Goal: Task Accomplishment & Management: Use online tool/utility

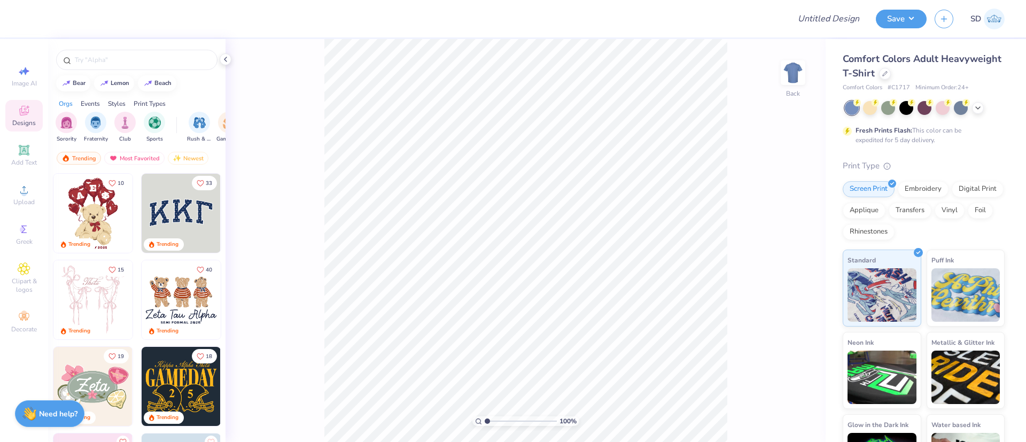
click at [981, 112] on div at bounding box center [925, 108] width 160 height 14
click at [977, 110] on icon at bounding box center [978, 107] width 9 height 9
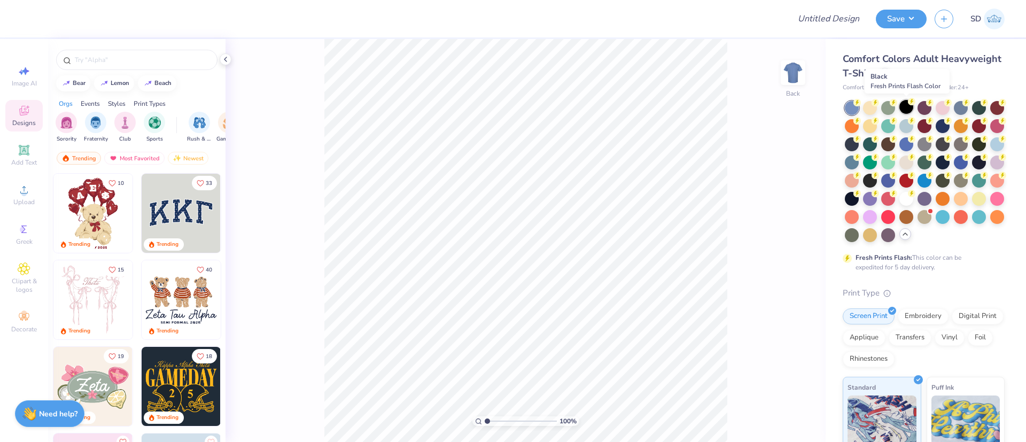
click at [908, 110] on div at bounding box center [907, 107] width 14 height 14
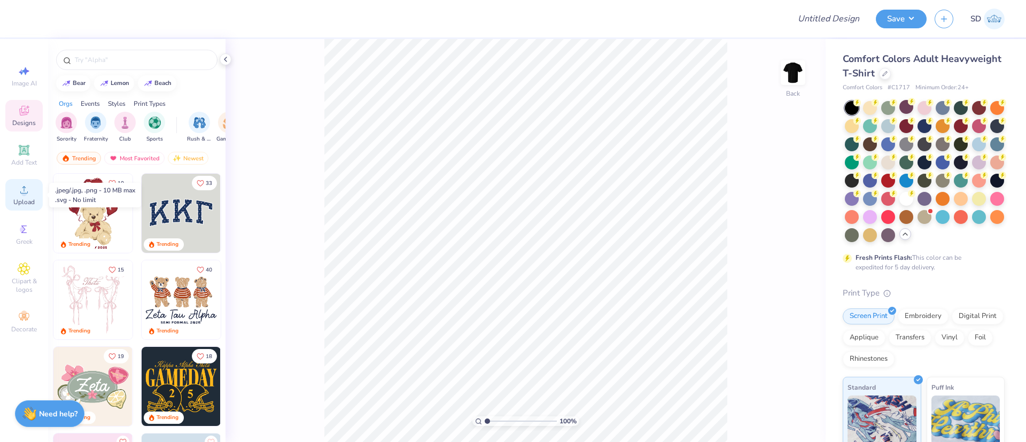
click at [27, 191] on icon at bounding box center [23, 189] width 7 height 7
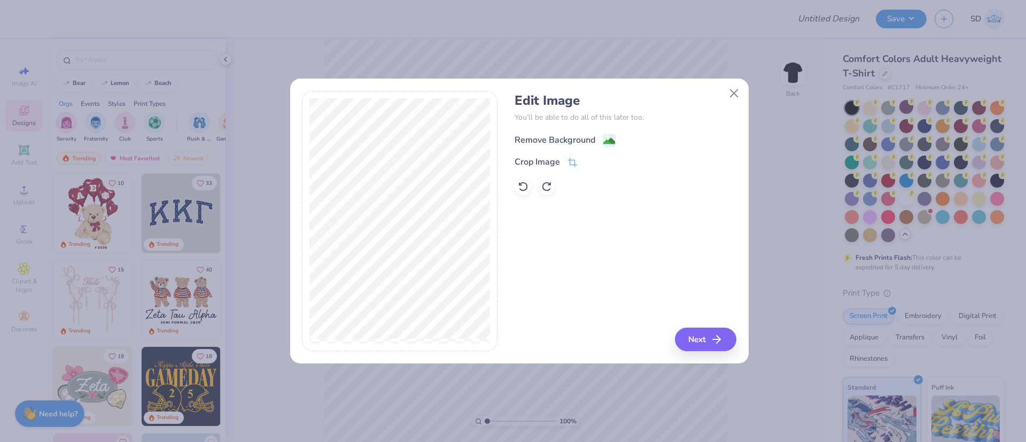
click at [586, 138] on div "Remove Background" at bounding box center [555, 140] width 81 height 13
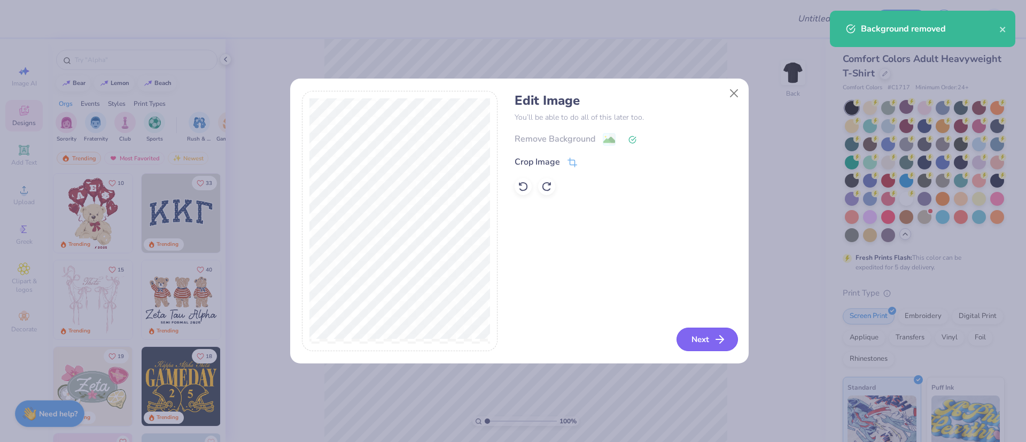
click at [713, 342] on button "Next" at bounding box center [707, 340] width 61 height 24
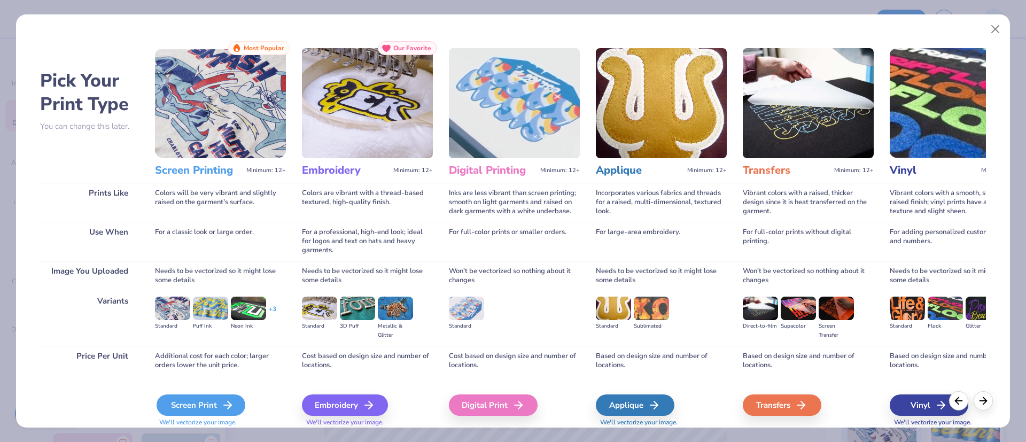
click at [224, 399] on icon at bounding box center [227, 405] width 13 height 13
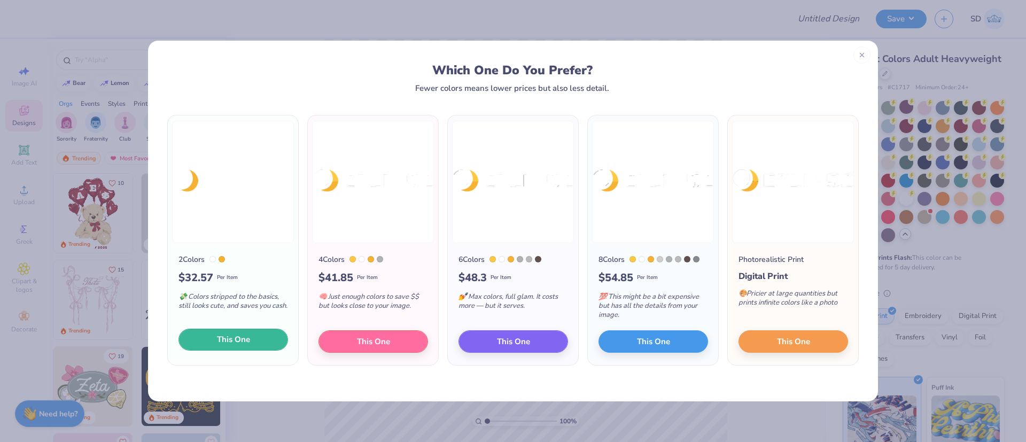
click at [250, 335] on span "This One" at bounding box center [233, 340] width 33 height 12
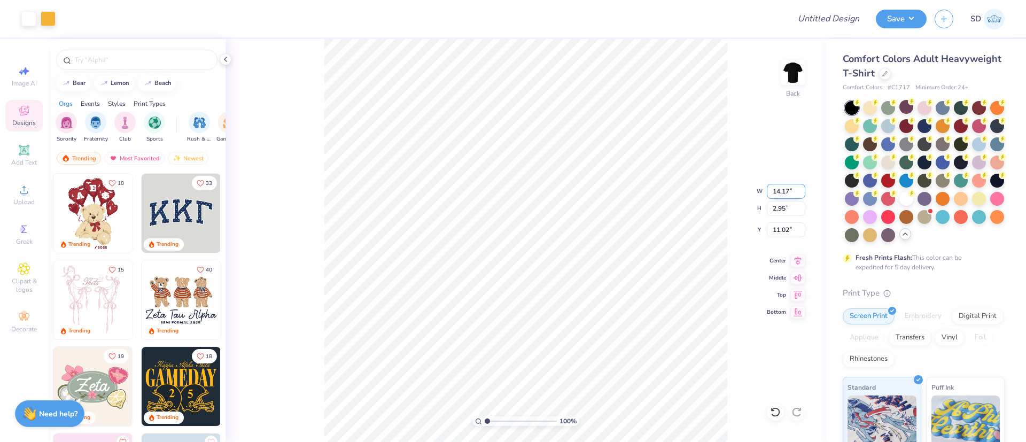
click at [795, 190] on input "14.17" at bounding box center [786, 191] width 38 height 15
type input "1"
type input "5.00"
type input "1.04"
type input "11.98"
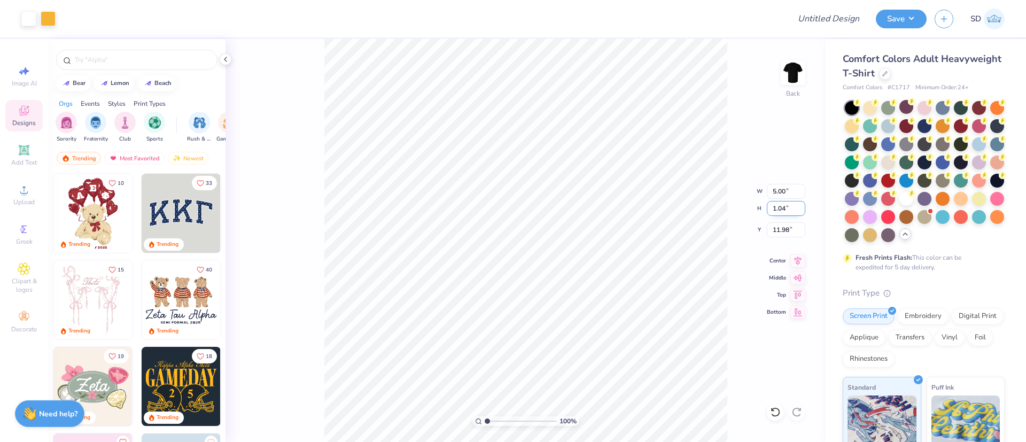
click at [792, 205] on input "1.04" at bounding box center [786, 208] width 38 height 15
type input "1"
type input "2.00"
type input "9.60"
type input "11.50"
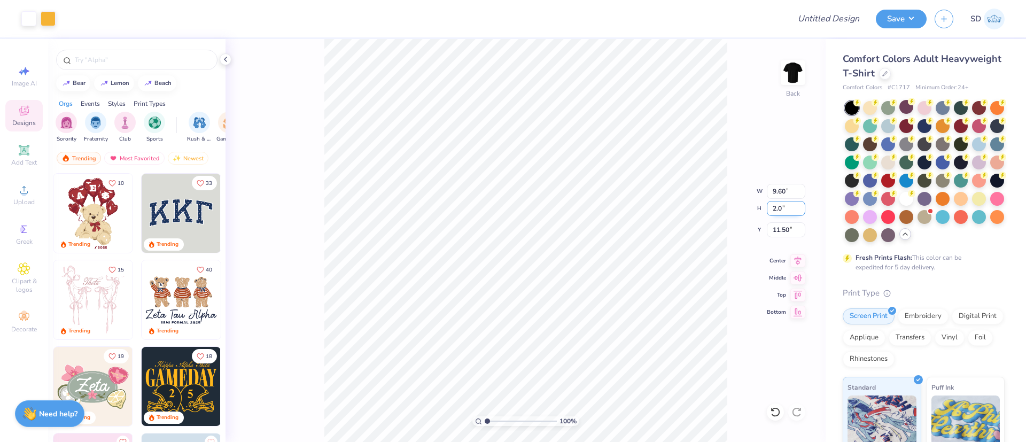
type input "2"
type input "1.20"
type input "5.76"
type input "11.90"
click at [790, 195] on input "5.76" at bounding box center [786, 191] width 38 height 15
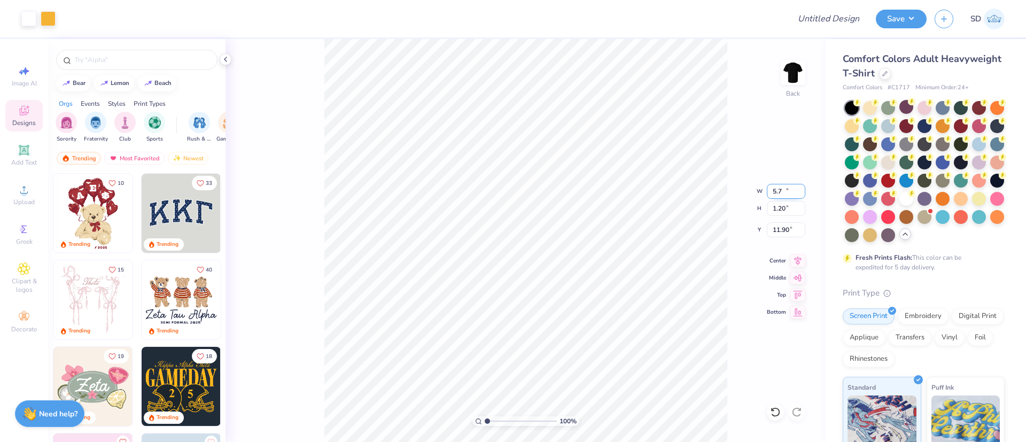
type input "5.70"
type input "1.19"
type input "11.91"
type input "1.81"
type input "2.41"
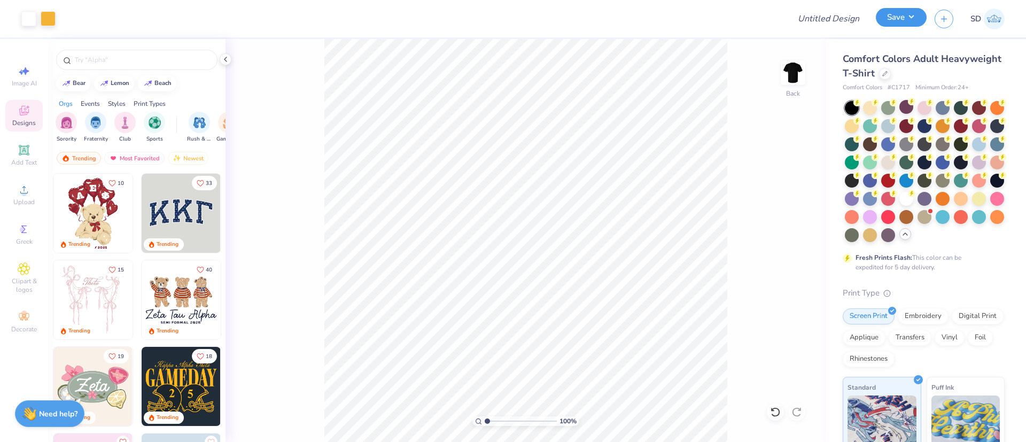
click at [899, 12] on button "Save" at bounding box center [901, 17] width 51 height 19
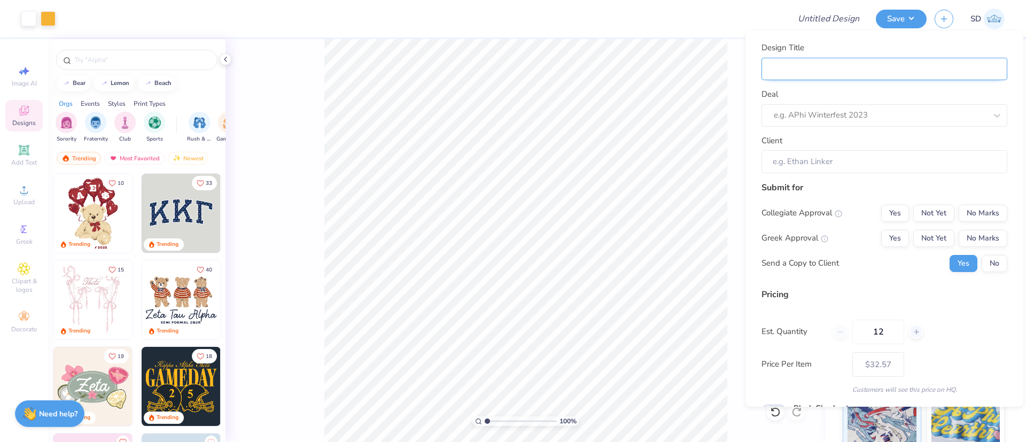
click at [801, 74] on input "Design Title" at bounding box center [885, 69] width 246 height 23
type input "M"
type input "Me"
type input "Mer"
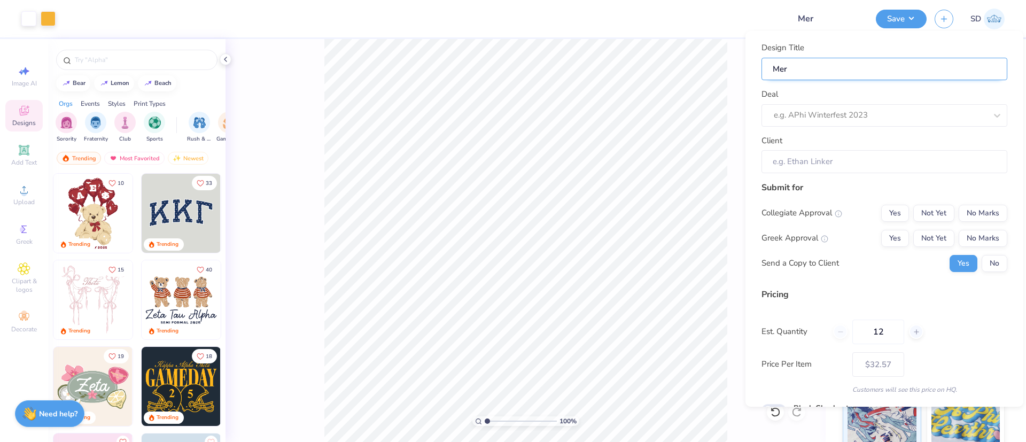
type input "Merc"
type input "Merch"
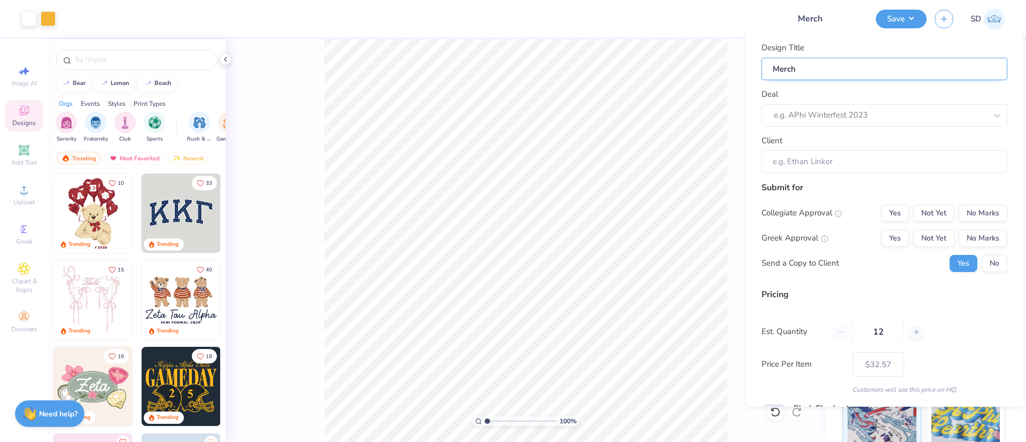
type input "Merch f"
type input "Merch for"
paste input "Eclipse Logistics Inc"
type input "Merch for Eclipse Logistics Inc"
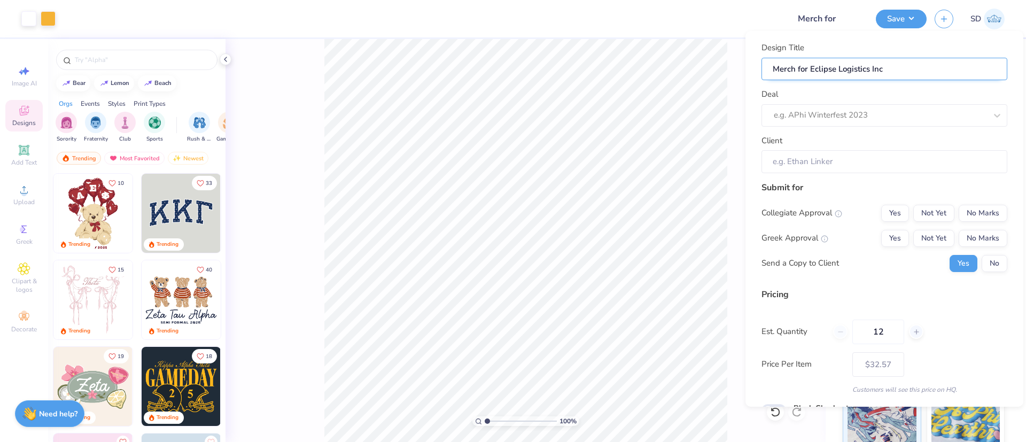
type input "Merch for Eclipse Logistics Inc"
click at [812, 122] on div "e.g. APhi Winterfest 2023" at bounding box center [870, 115] width 194 height 17
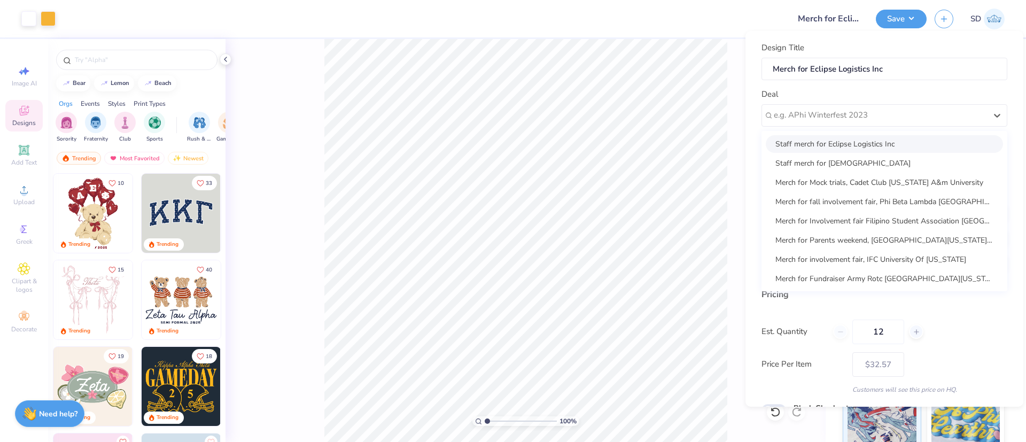
click at [843, 149] on div "Staff merch for Eclipse Logistics Inc" at bounding box center [884, 144] width 237 height 18
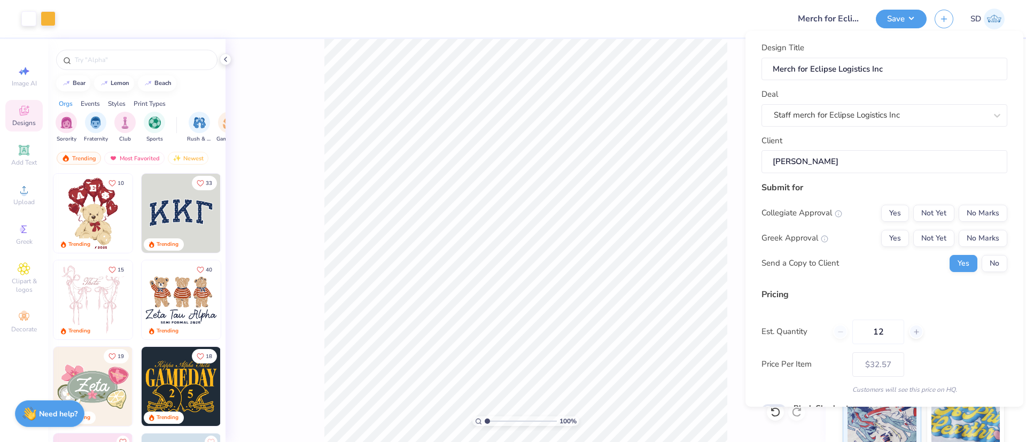
type input "[PERSON_NAME]"
click at [962, 209] on button "No Marks" at bounding box center [983, 213] width 49 height 17
click at [967, 234] on button "No Marks" at bounding box center [983, 238] width 49 height 17
click at [982, 265] on button "No" at bounding box center [995, 263] width 26 height 17
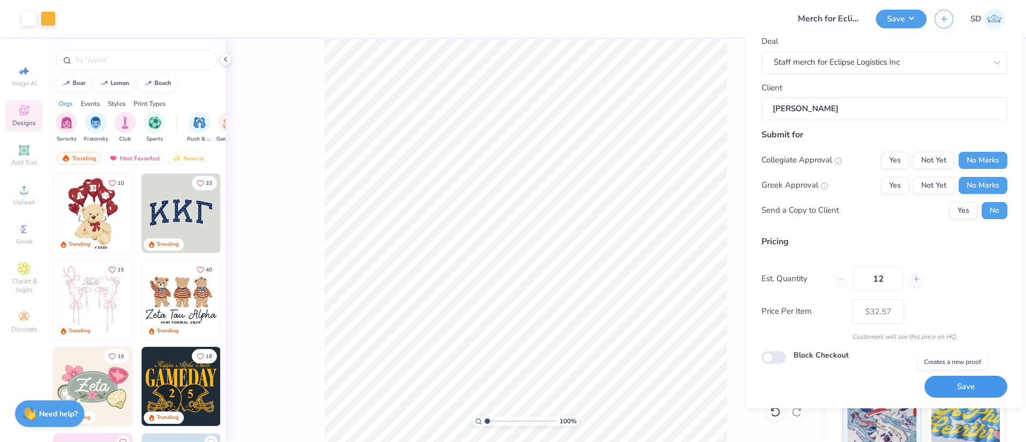
click at [932, 390] on button "Save" at bounding box center [966, 387] width 83 height 22
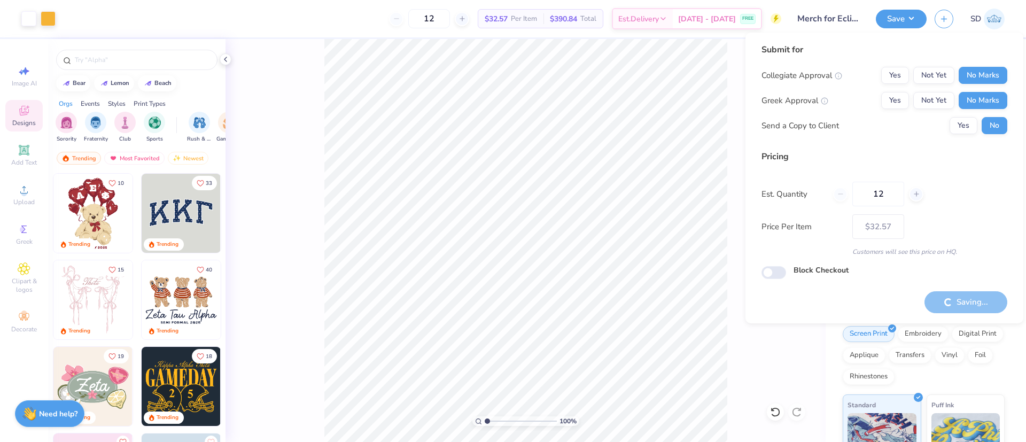
type input "– –"
